Goal: Find specific page/section: Find specific page/section

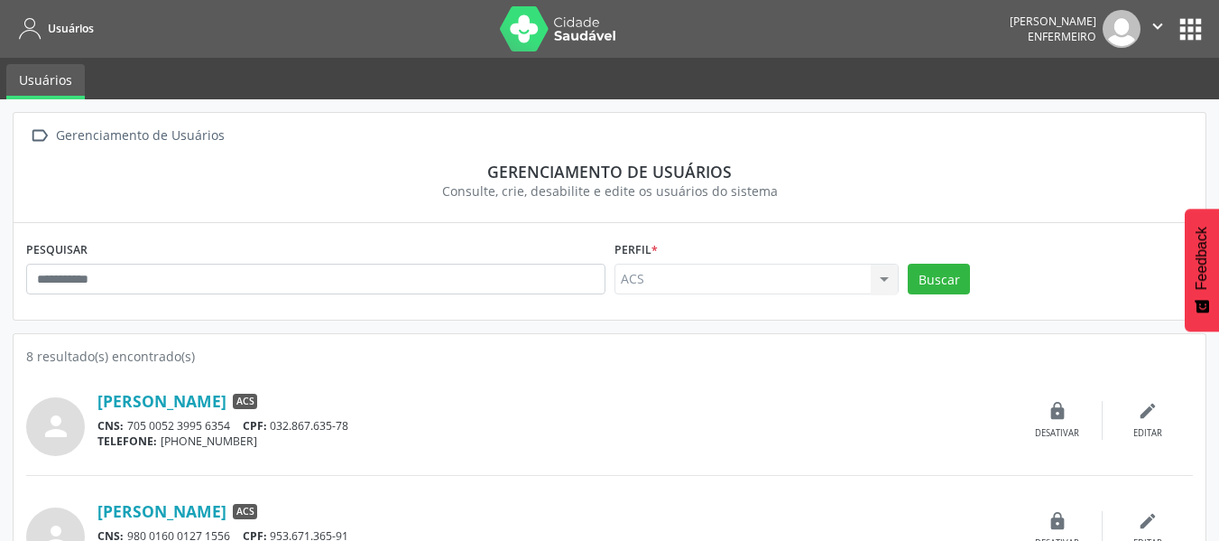
click at [1197, 31] on button "apps" at bounding box center [1191, 30] width 32 height 32
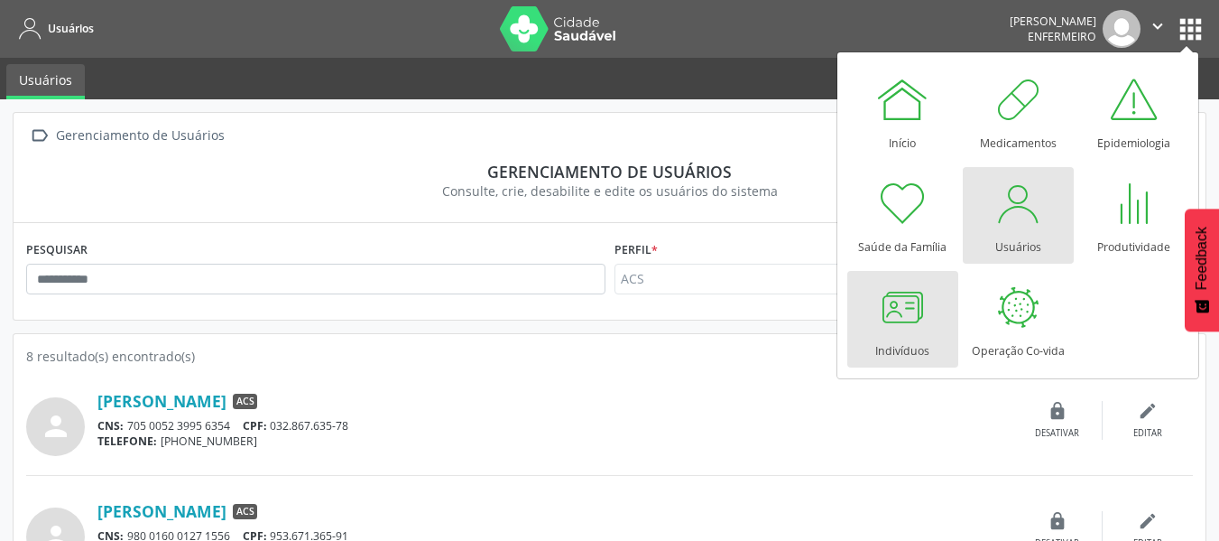
click at [914, 299] on div at bounding box center [902, 307] width 54 height 54
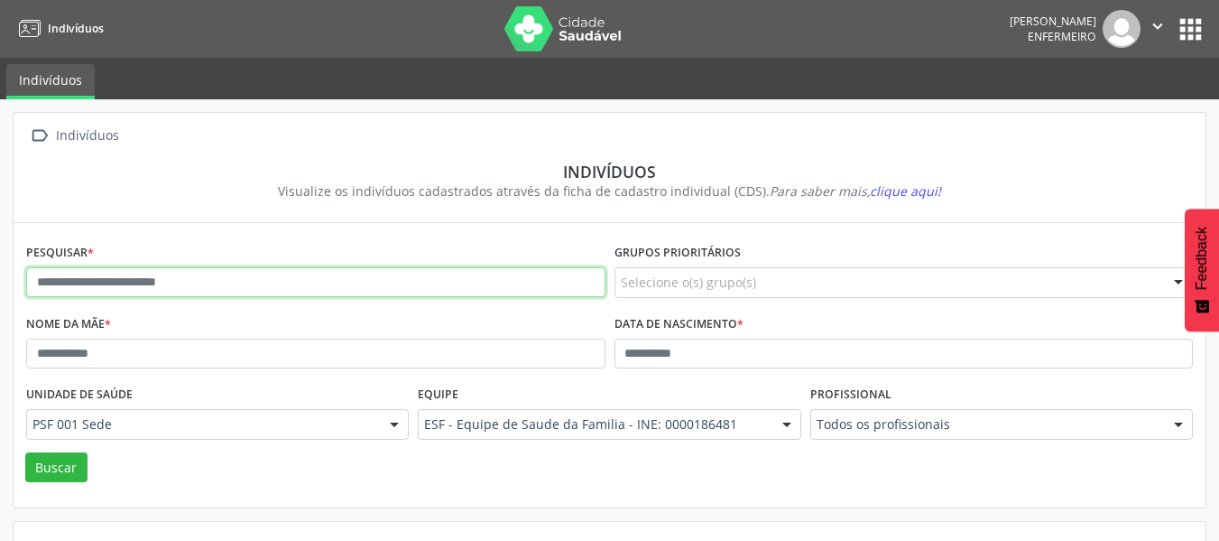
click at [467, 274] on input "text" at bounding box center [315, 282] width 579 height 31
type input "**********"
click at [25, 452] on button "Buscar" at bounding box center [56, 467] width 62 height 31
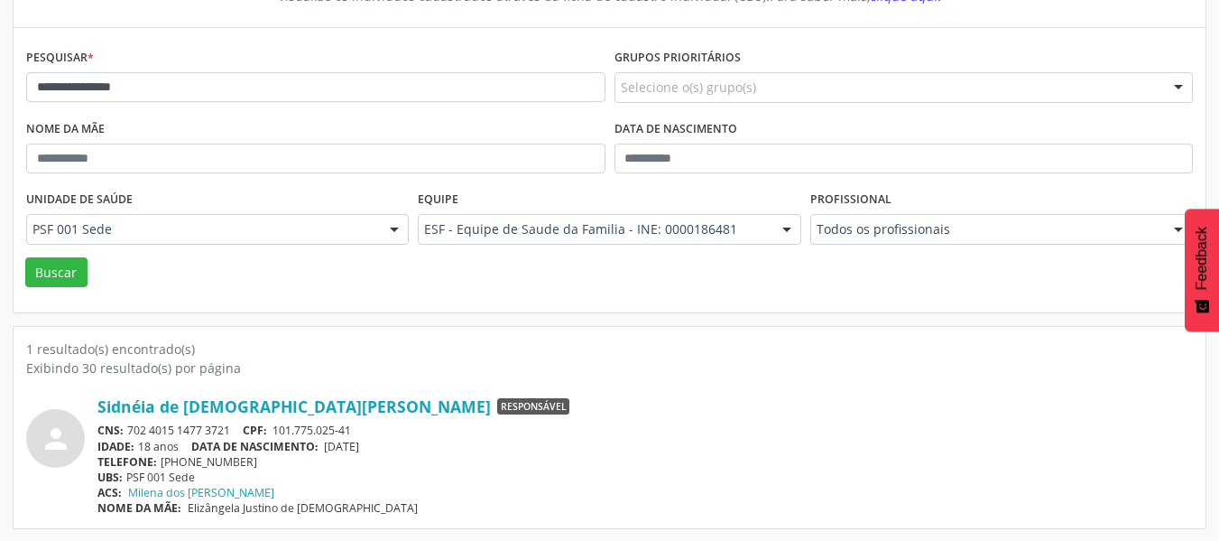
scroll to position [196, 0]
click at [265, 414] on div "Sidnéia de Jesus Lirio Responsável" at bounding box center [645, 405] width 1096 height 20
click at [59, 431] on icon "person" at bounding box center [56, 437] width 32 height 32
click at [190, 409] on link "Sidnéia de Jesus Lirio" at bounding box center [293, 405] width 393 height 20
